Goal: Information Seeking & Learning: Learn about a topic

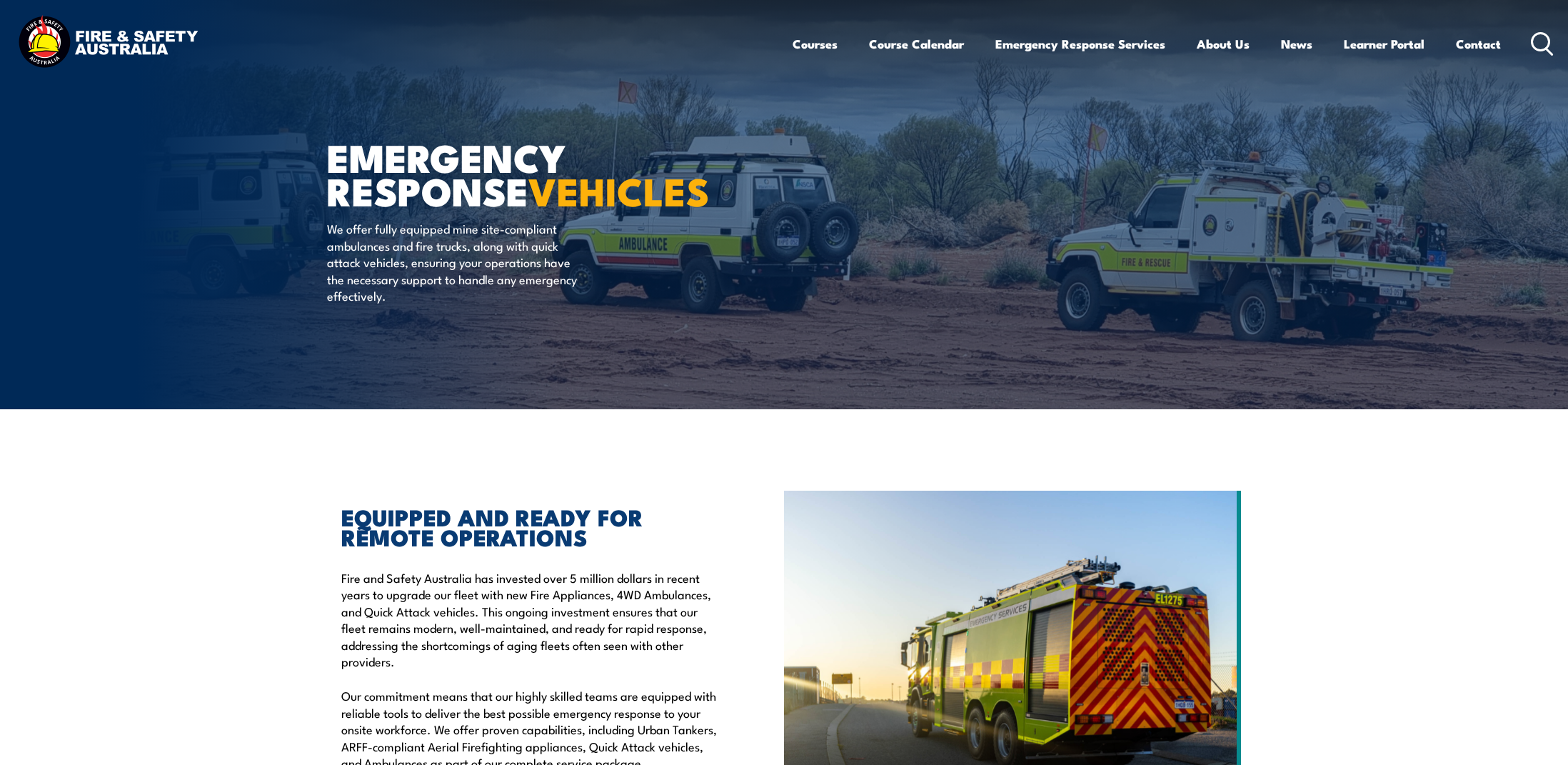
click at [1545, 50] on icon at bounding box center [1543, 43] width 22 height 23
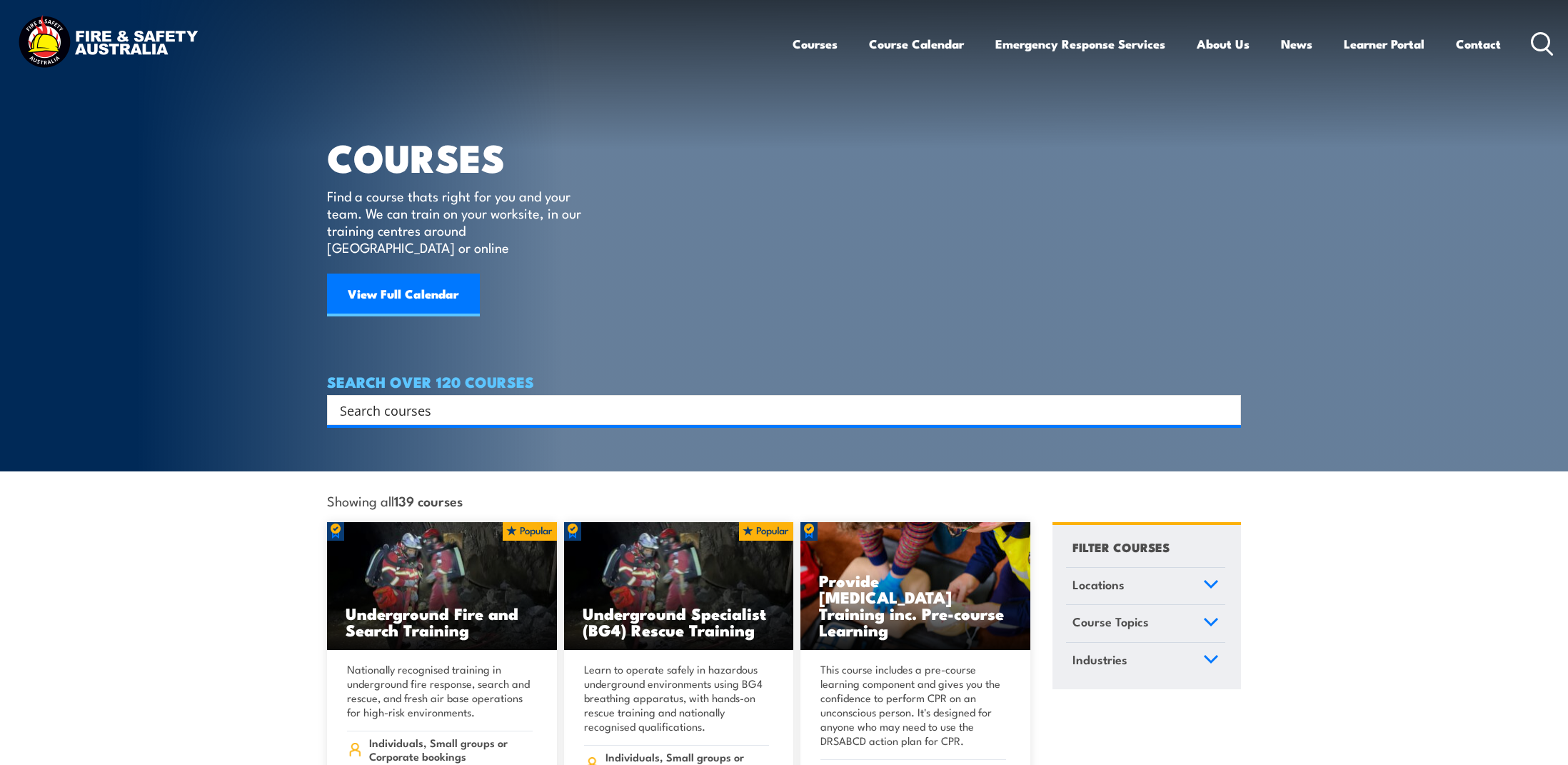
click at [786, 399] on input "Search input" at bounding box center [775, 409] width 870 height 22
paste input "Provide First Aid Training (Blended Learning)"
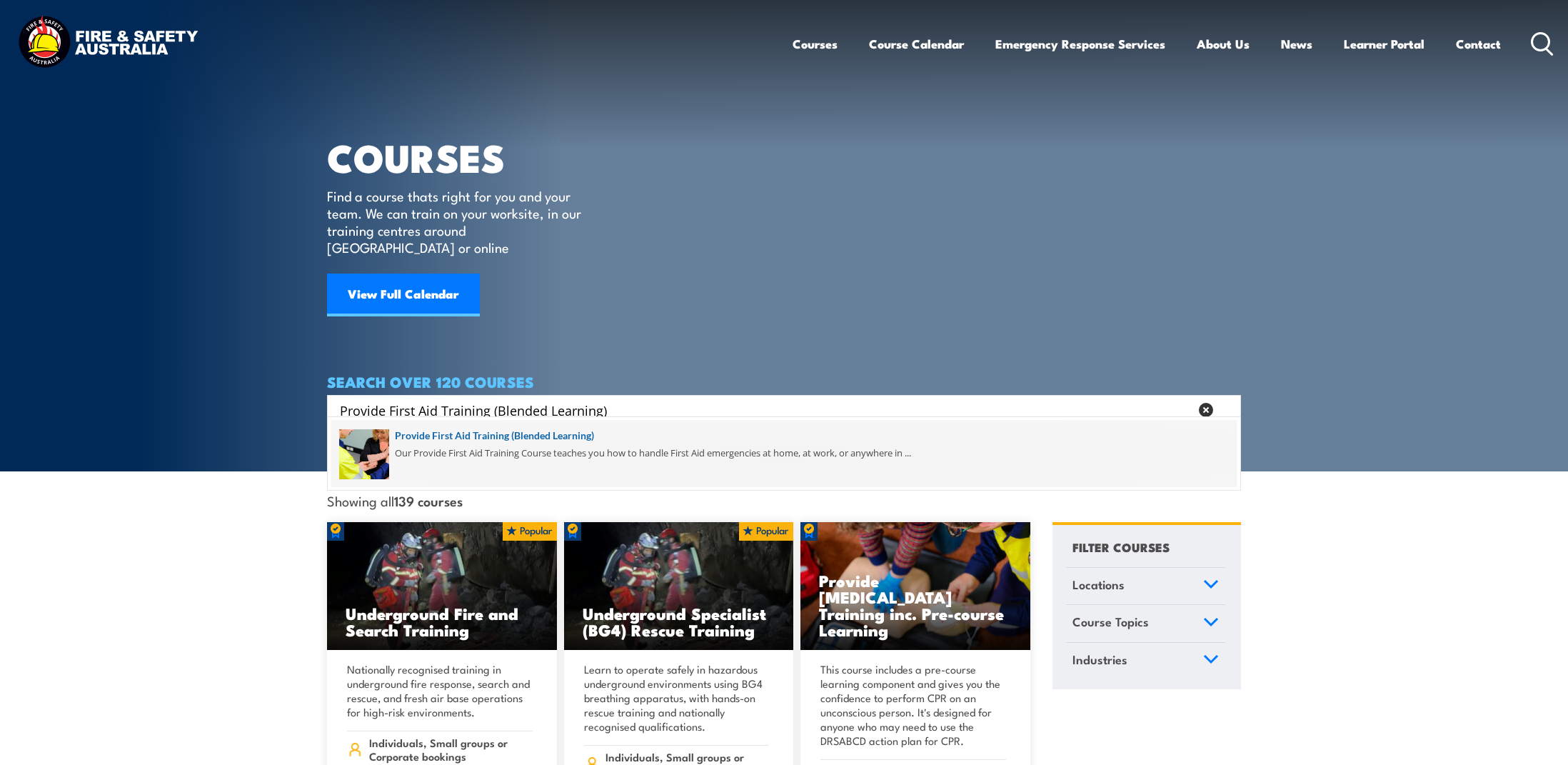
type input "Provide First Aid Training (Blended Learning)"
click at [574, 430] on span at bounding box center [784, 453] width 906 height 67
click at [570, 434] on span at bounding box center [784, 453] width 906 height 67
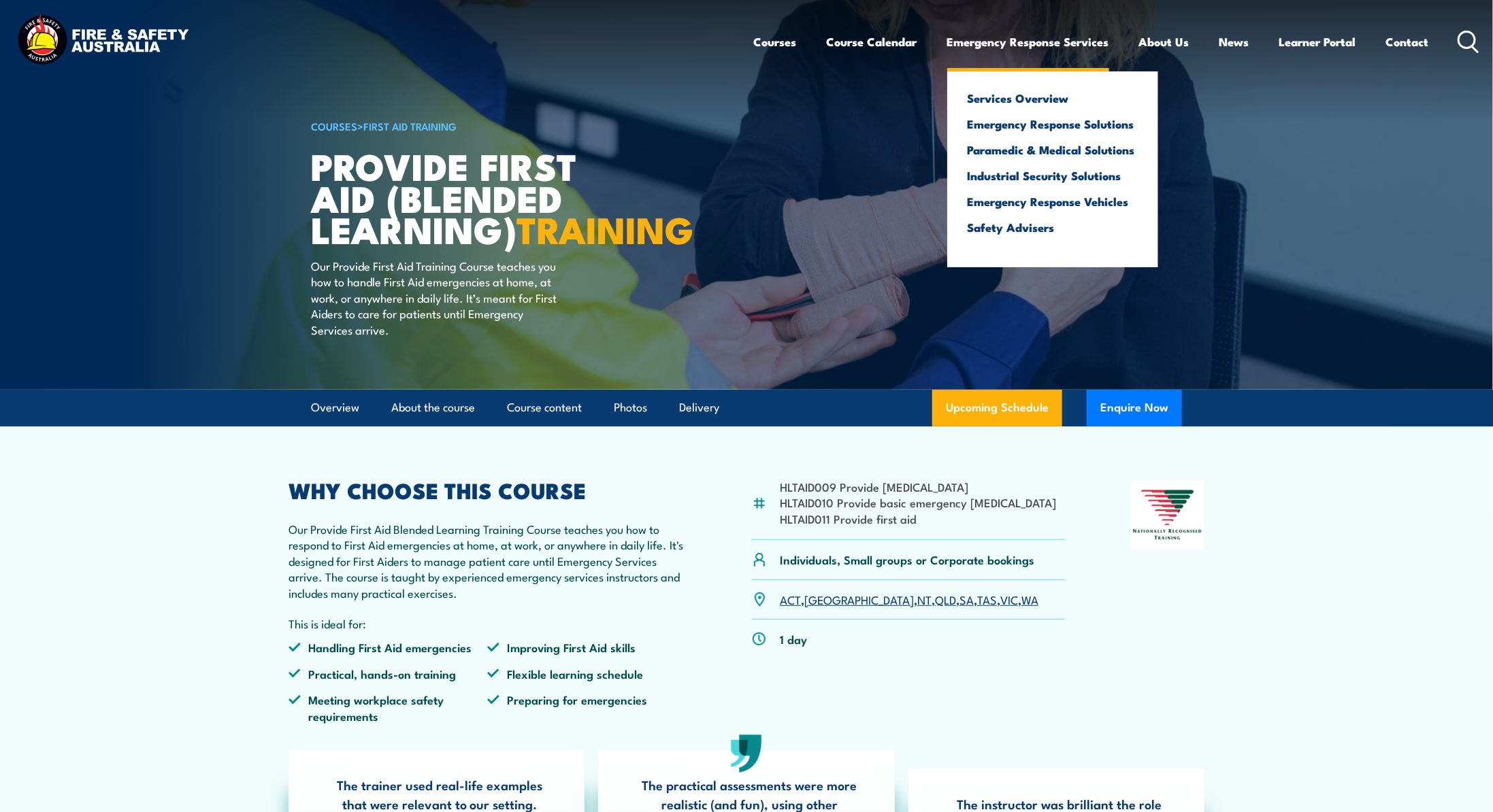
click at [983, 41] on link "Emergency Response Services" at bounding box center [1027, 42] width 162 height 36
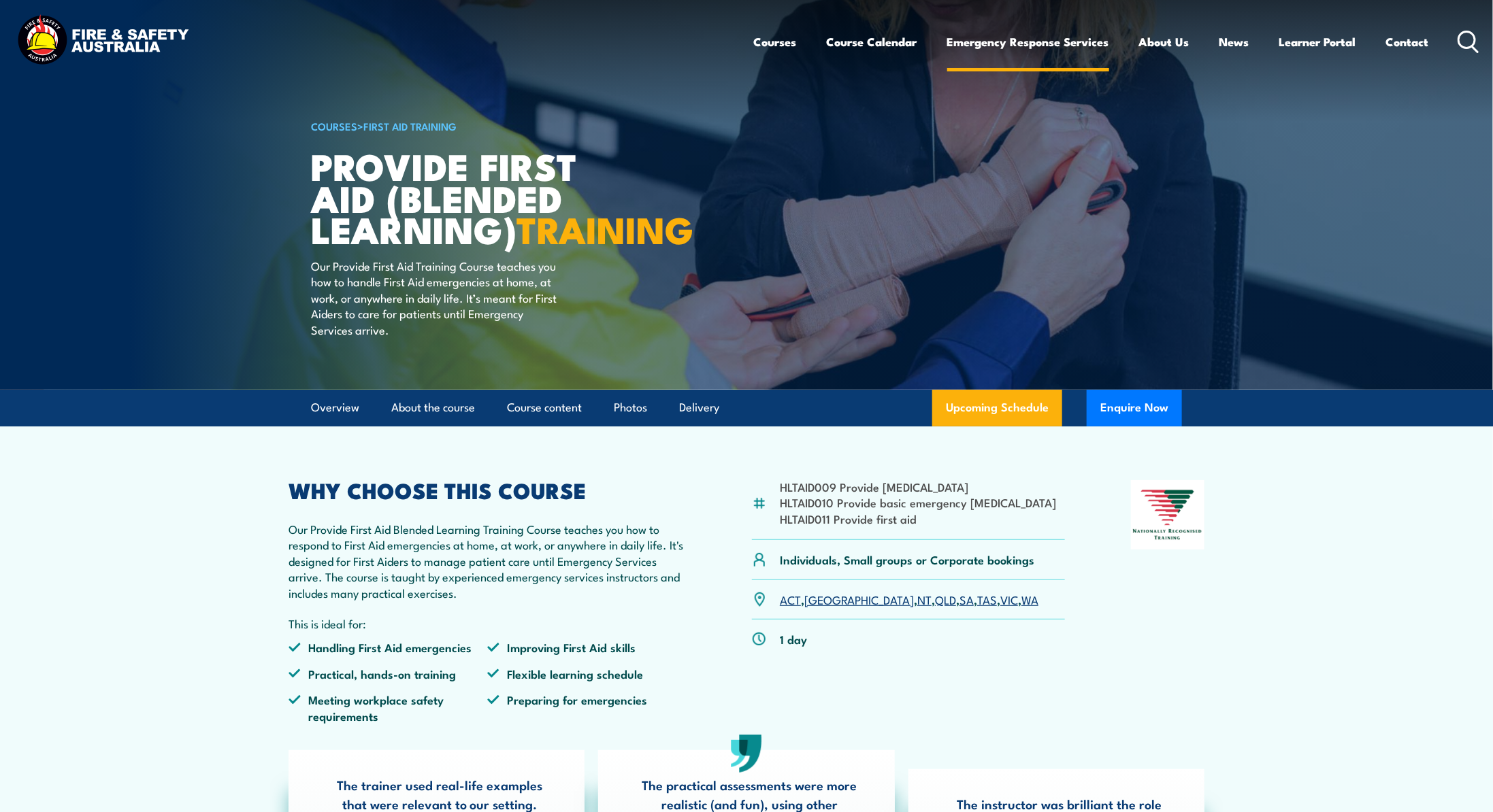
click at [998, 42] on link "Emergency Response Services" at bounding box center [1027, 42] width 162 height 36
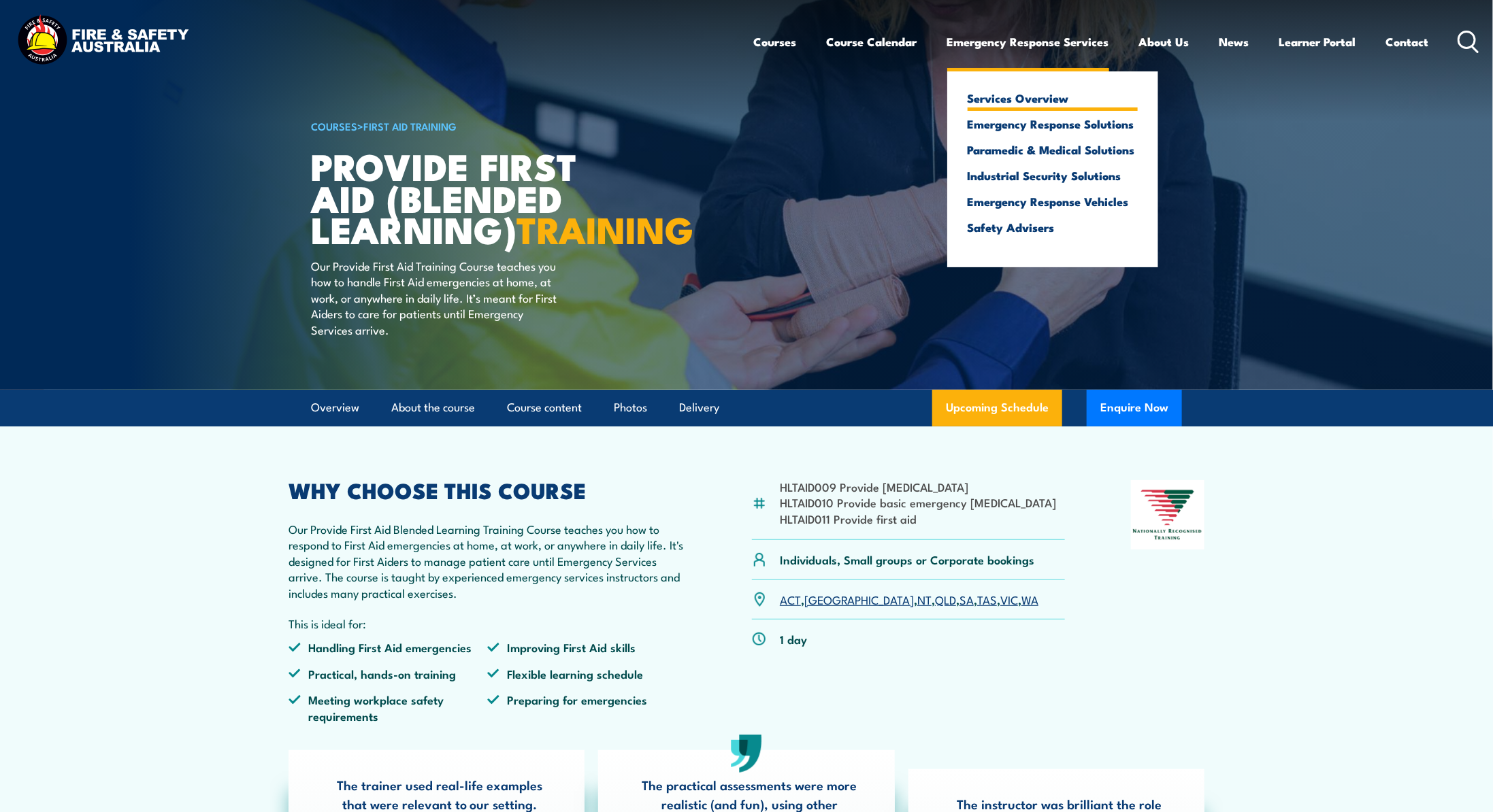
click at [992, 104] on li "Services Overview" at bounding box center [1052, 98] width 170 height 12
click at [996, 39] on link "Emergency Response Services" at bounding box center [1027, 42] width 162 height 36
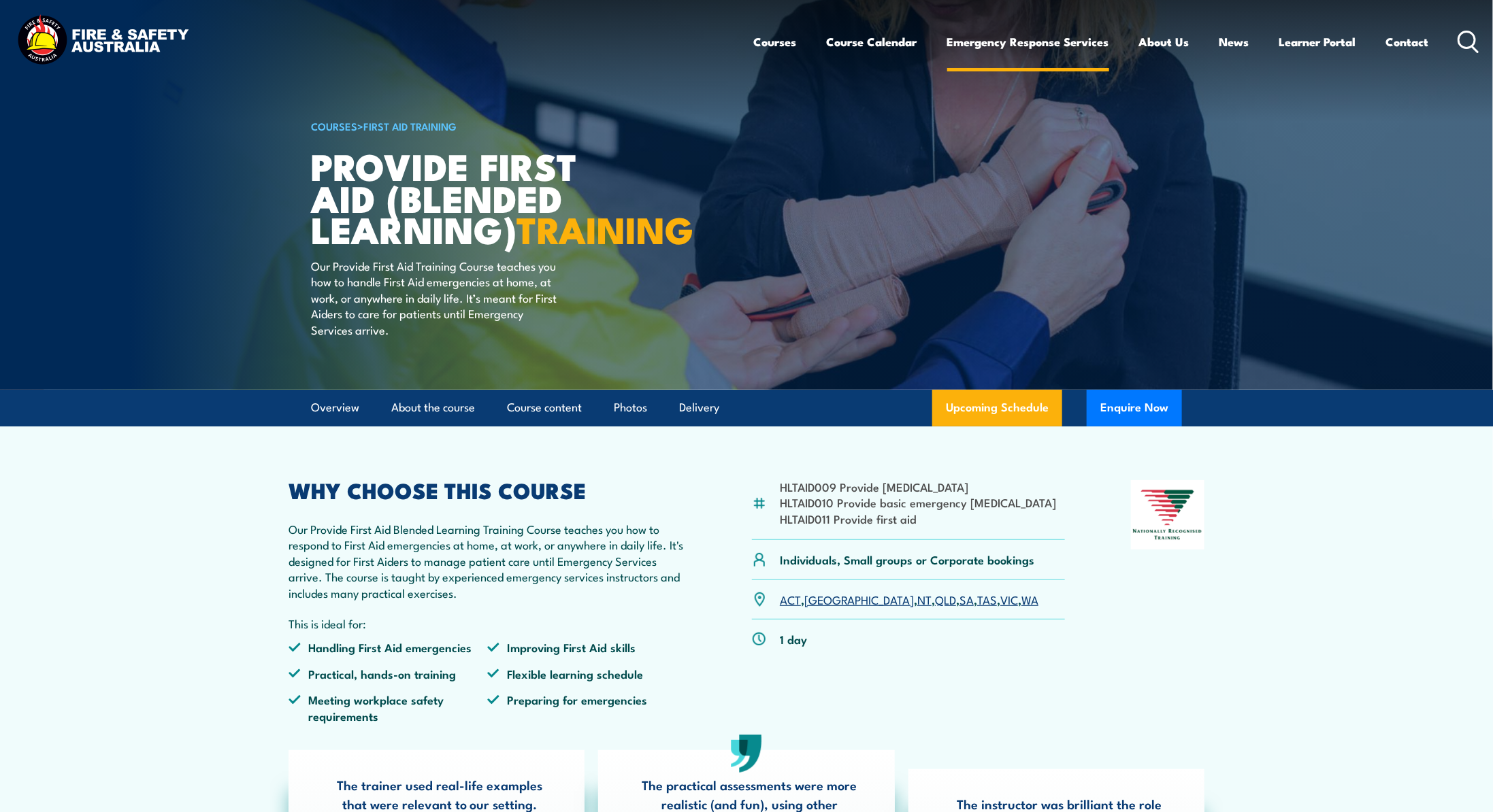
click at [996, 39] on link "Emergency Response Services" at bounding box center [1027, 42] width 162 height 36
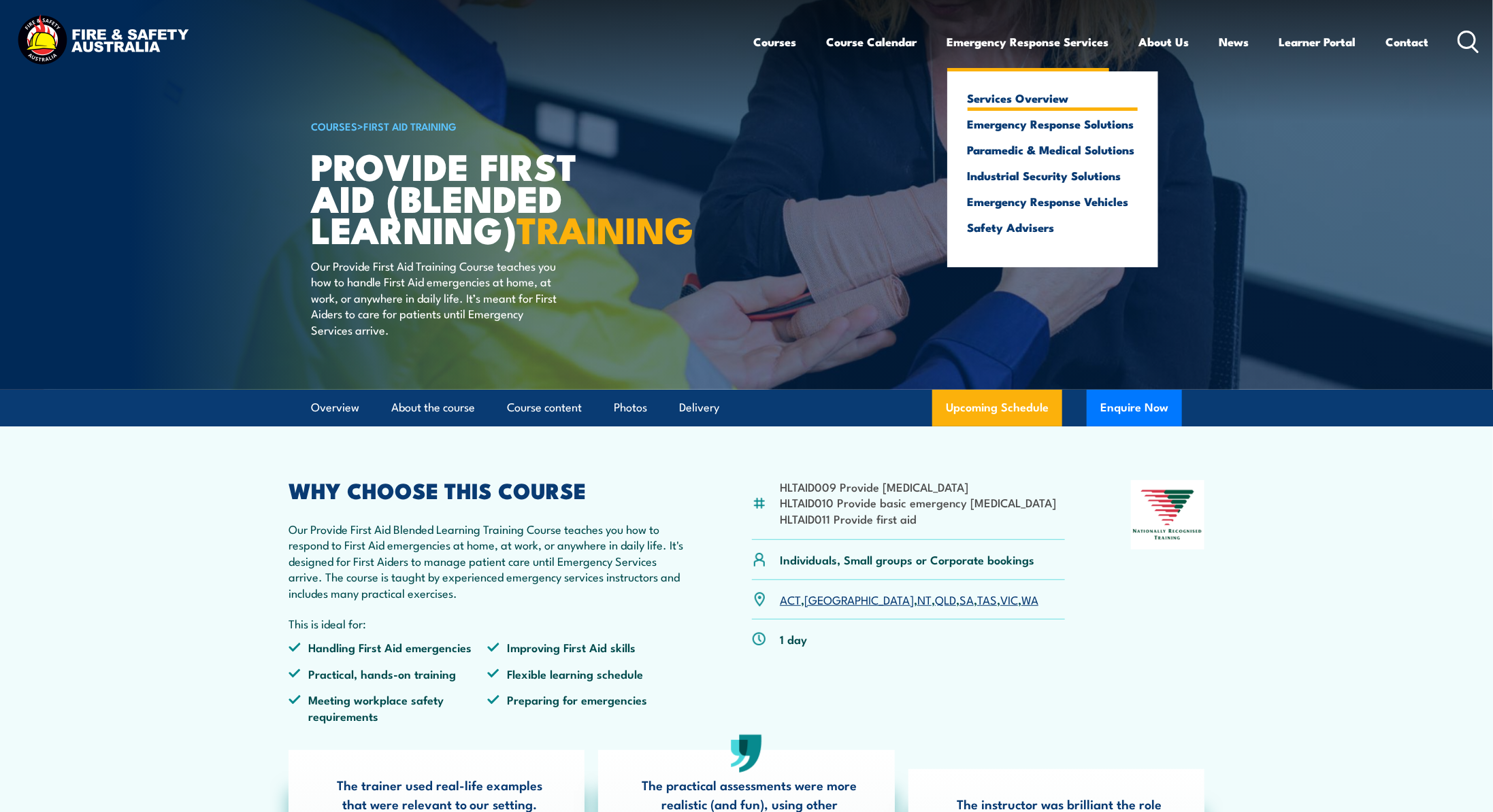
click at [989, 96] on link "Services Overview" at bounding box center [1052, 98] width 170 height 12
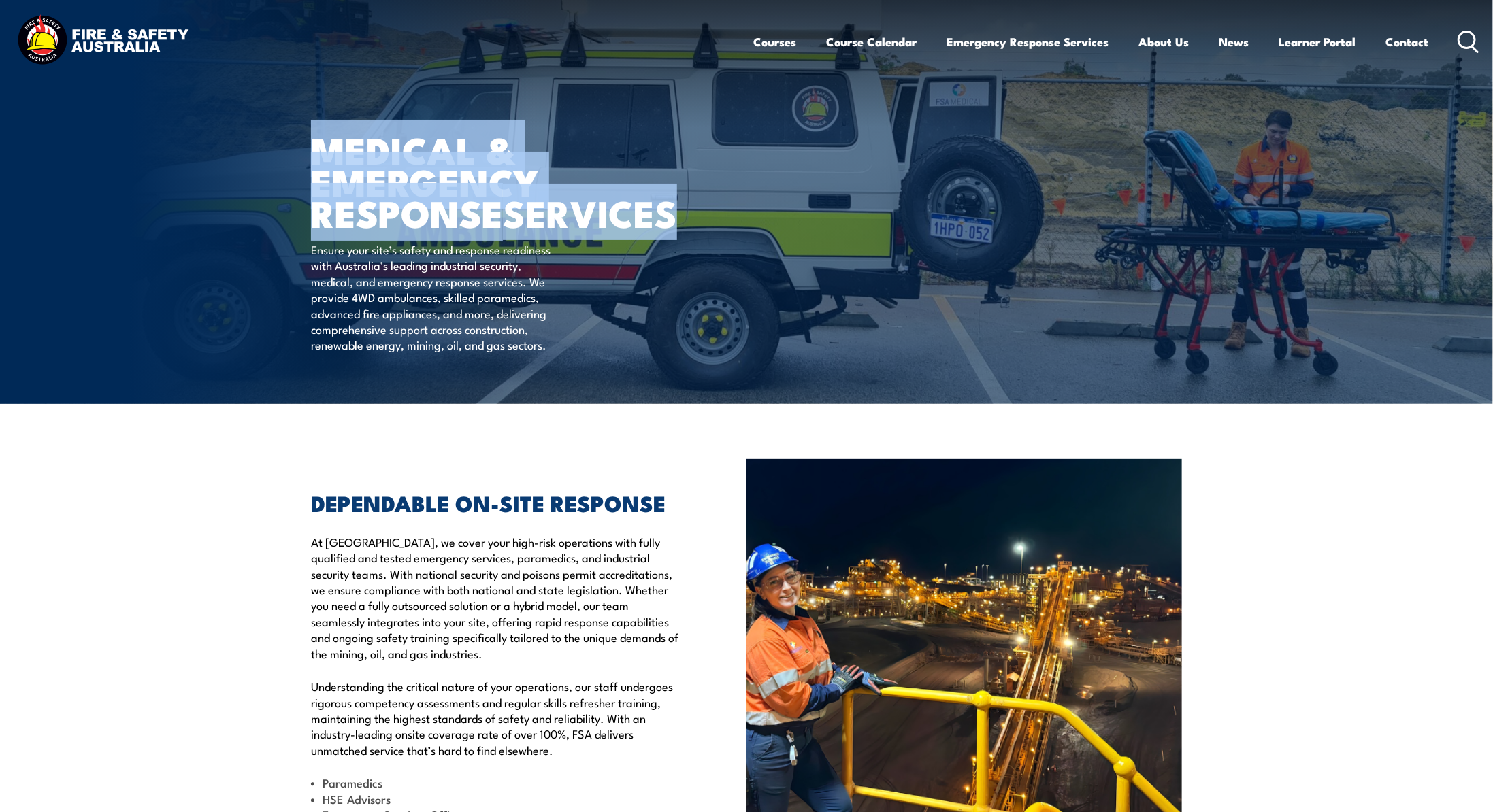
drag, startPoint x: 313, startPoint y: 152, endPoint x: 483, endPoint y: 244, distance: 193.3
click at [483, 228] on h1 "MEDICAL & EMERGENCY RESPONSE SERVICES" at bounding box center [478, 180] width 336 height 95
copy h1 "MEDICAL & EMERGENCY RESPONSE SERVICES"
